Goal: Information Seeking & Learning: Learn about a topic

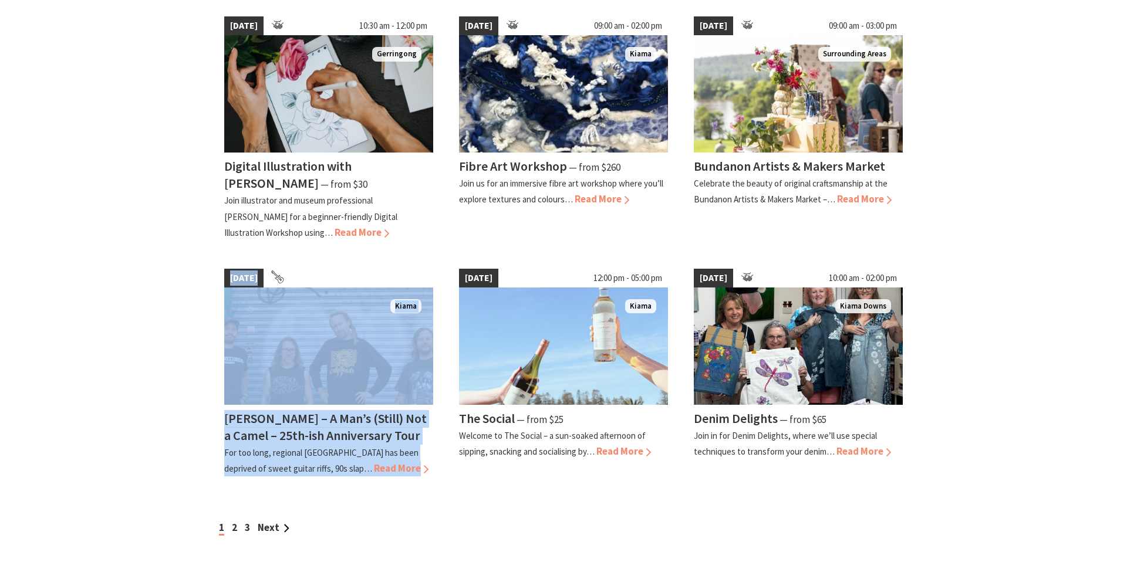
scroll to position [834, 0]
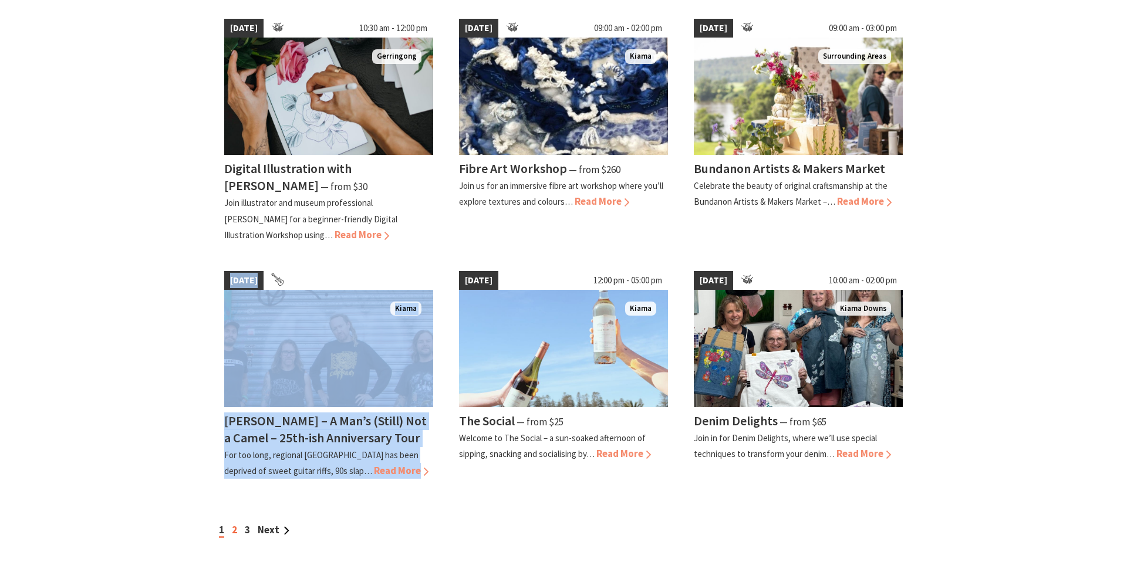
click at [237, 523] on link "2" at bounding box center [234, 529] width 5 height 13
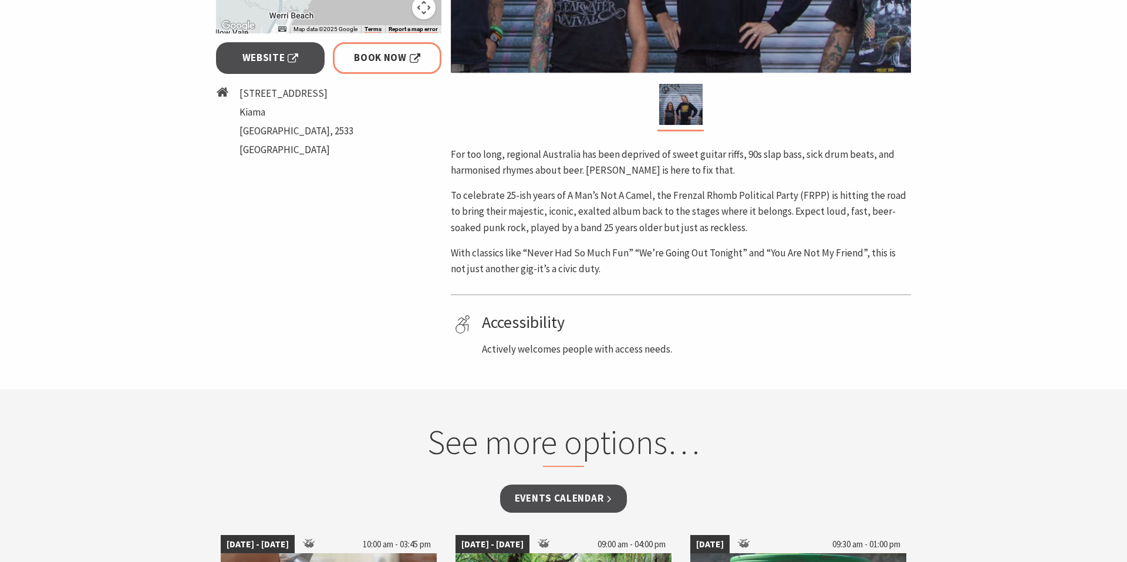
scroll to position [501, 0]
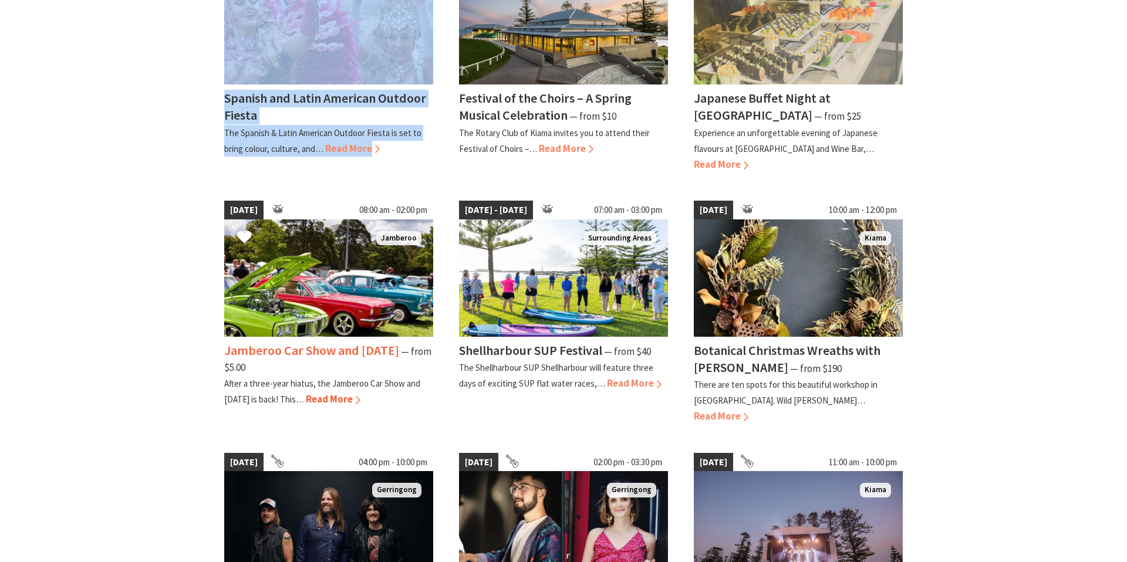
scroll to position [273, 0]
